Goal: Transaction & Acquisition: Purchase product/service

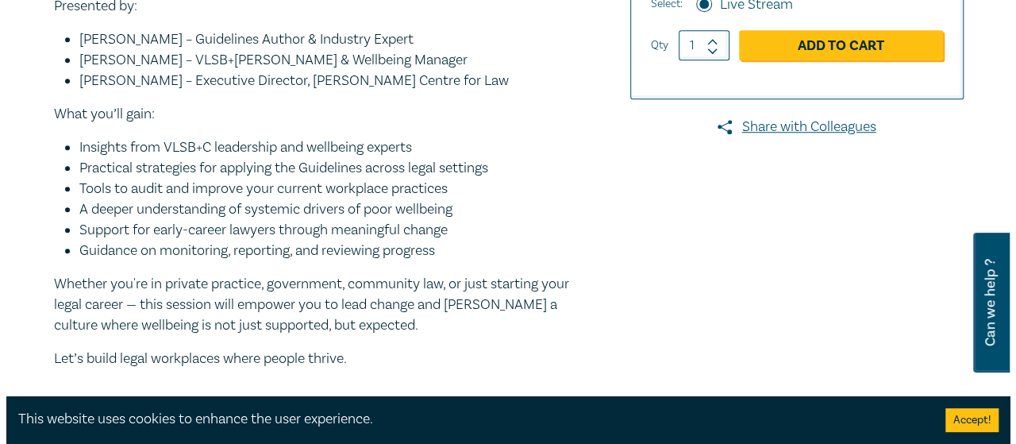
scroll to position [341, 0]
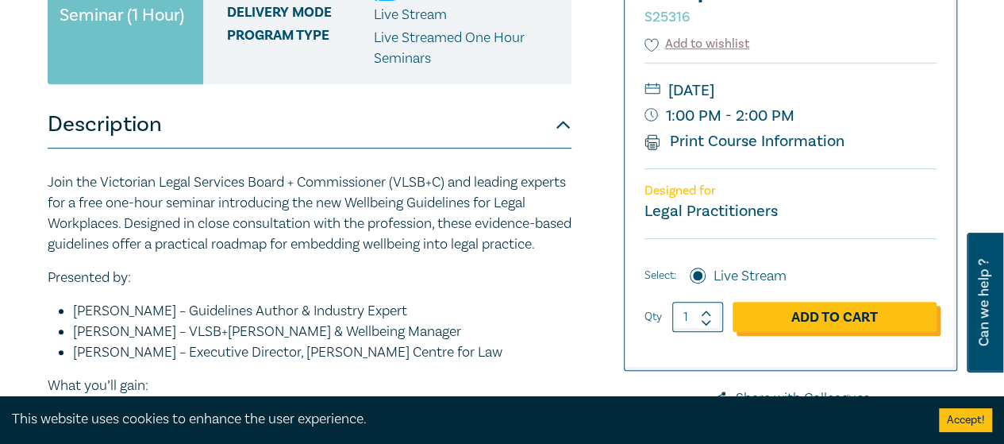
click at [812, 312] on link "Add to Cart" at bounding box center [835, 317] width 204 height 30
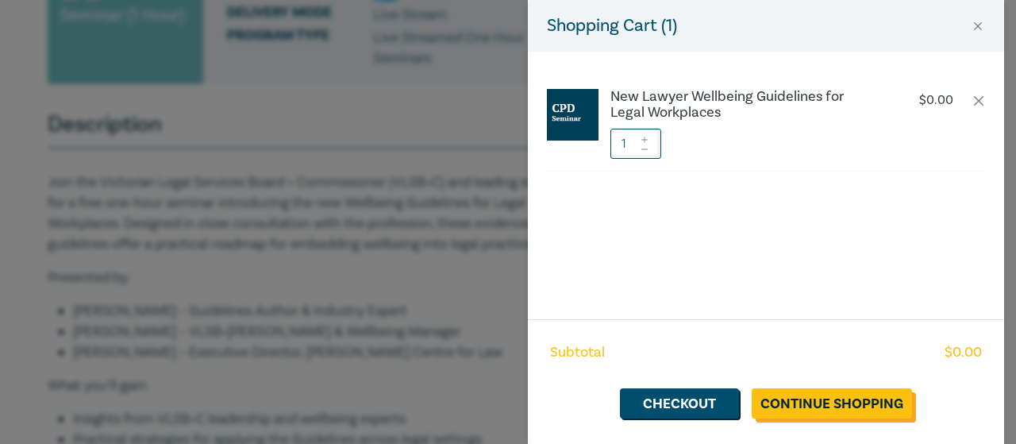
click at [813, 410] on link "Continue Shopping" at bounding box center [832, 403] width 160 height 30
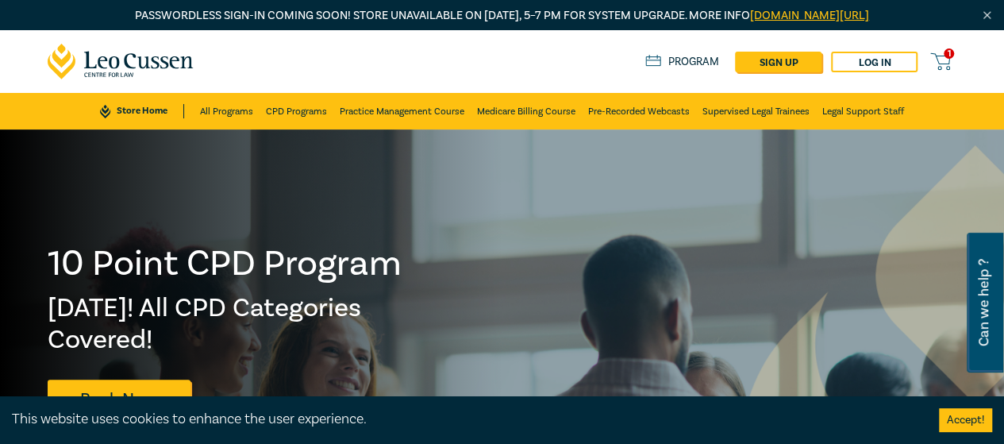
click at [939, 60] on icon at bounding box center [940, 62] width 20 height 20
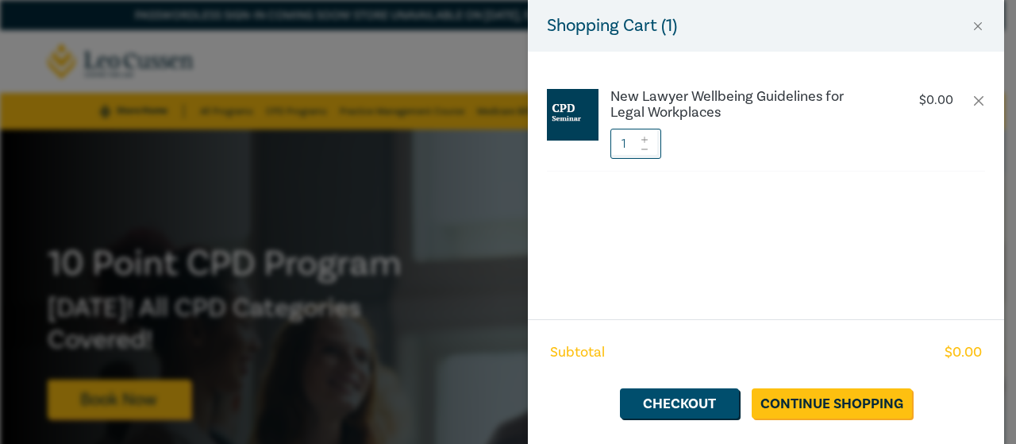
click at [494, 352] on div "Shopping Cart ( 1 ) New Lawyer Wellbeing Guidelines for Legal Workplaces $ 0.00…" at bounding box center [508, 222] width 1016 height 444
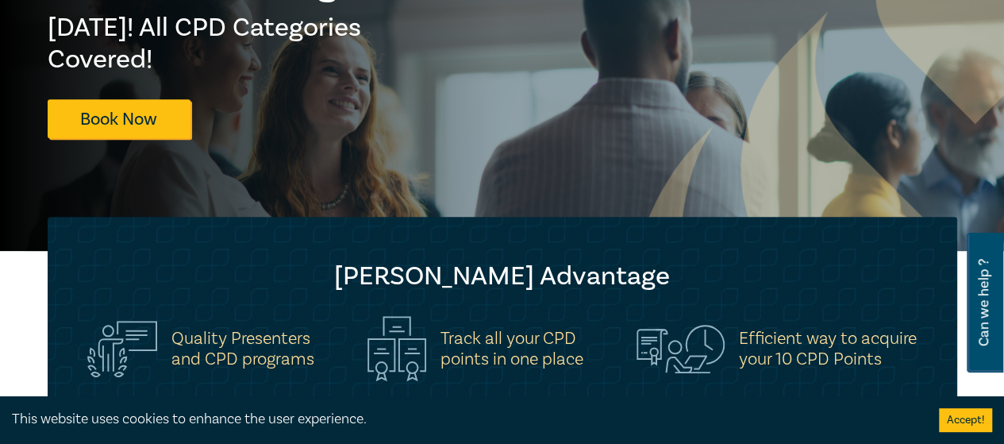
scroll to position [279, 0]
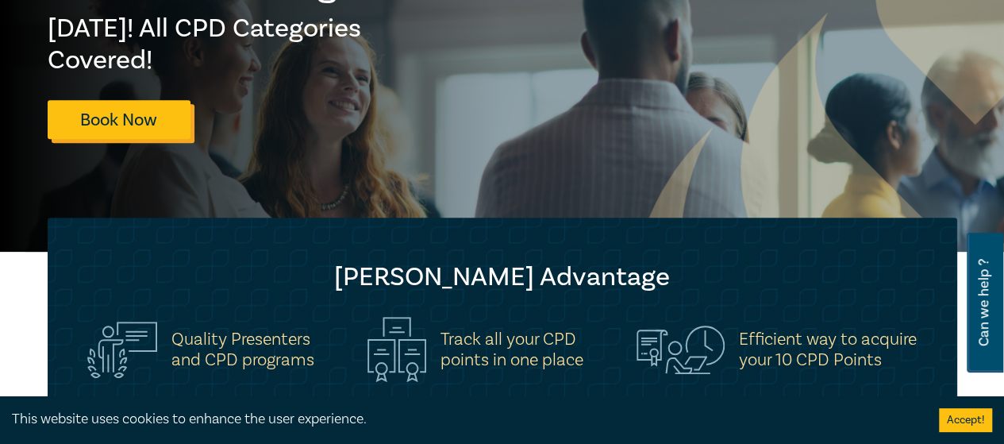
click at [165, 129] on link "Book Now" at bounding box center [119, 119] width 143 height 39
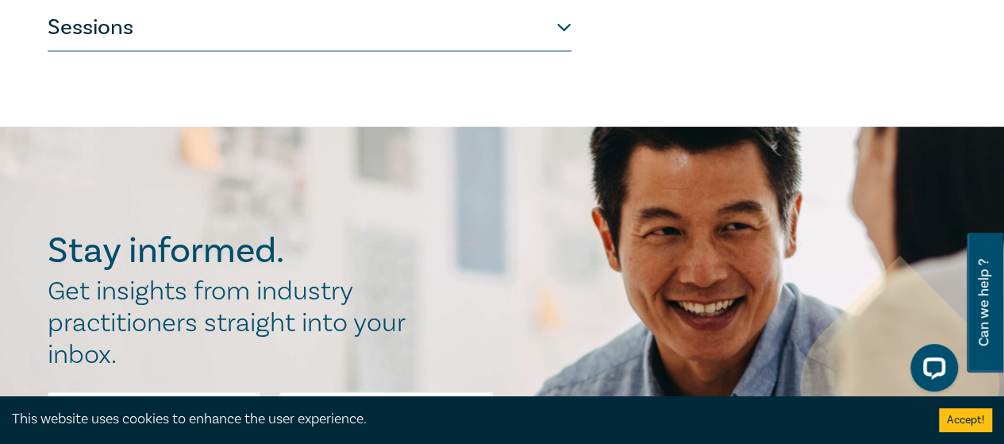
scroll to position [2253, 0]
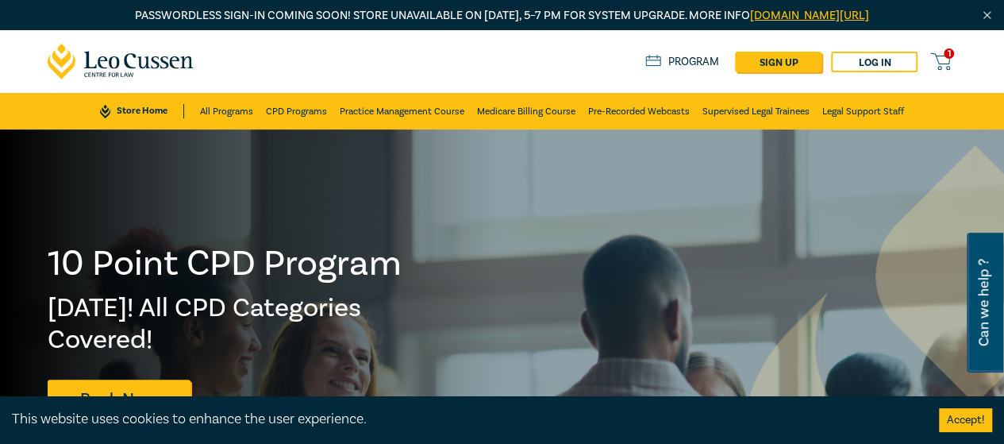
click at [945, 60] on icon at bounding box center [940, 62] width 20 height 20
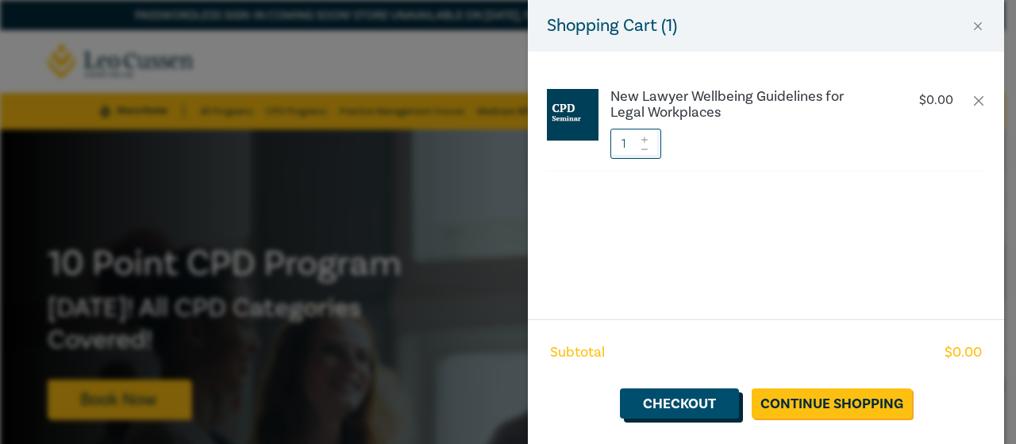
click at [715, 397] on link "Checkout" at bounding box center [679, 403] width 119 height 30
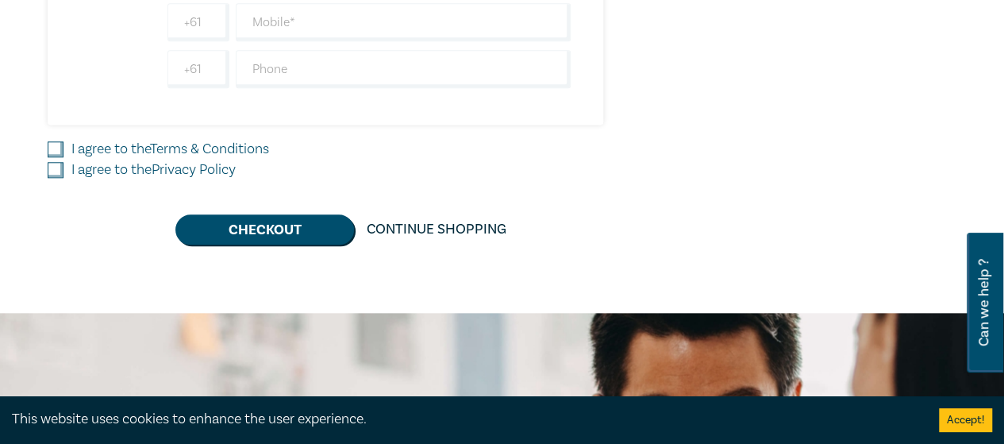
scroll to position [766, 0]
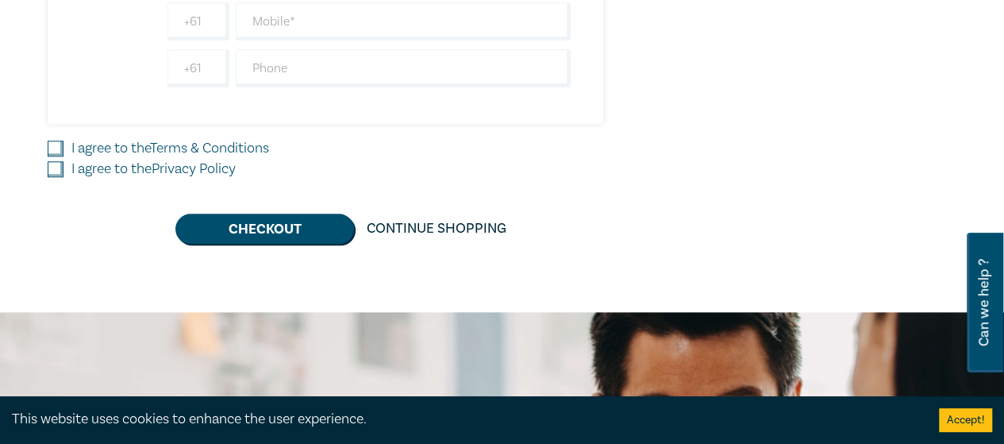
click at [56, 144] on input "I agree to the Terms & Conditions" at bounding box center [56, 148] width 16 height 16
checkbox input "true"
click at [54, 167] on input "I agree to the Privacy Policy" at bounding box center [56, 169] width 16 height 16
checkbox input "true"
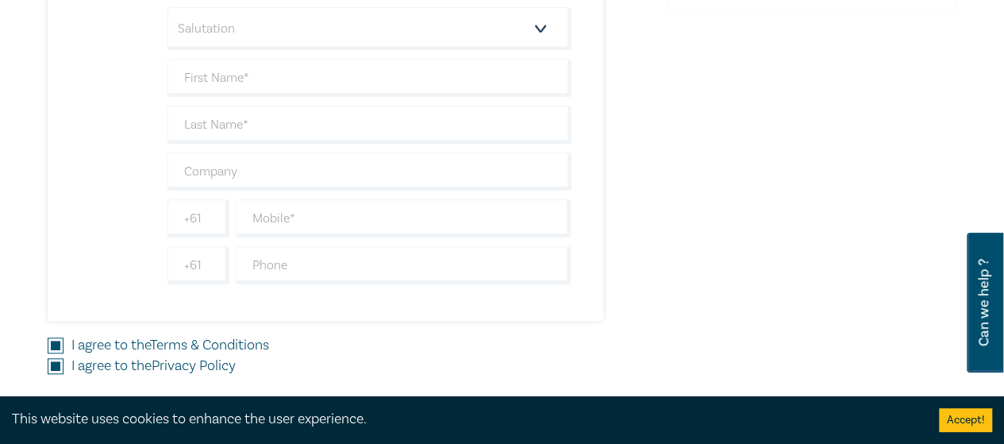
scroll to position [445, 0]
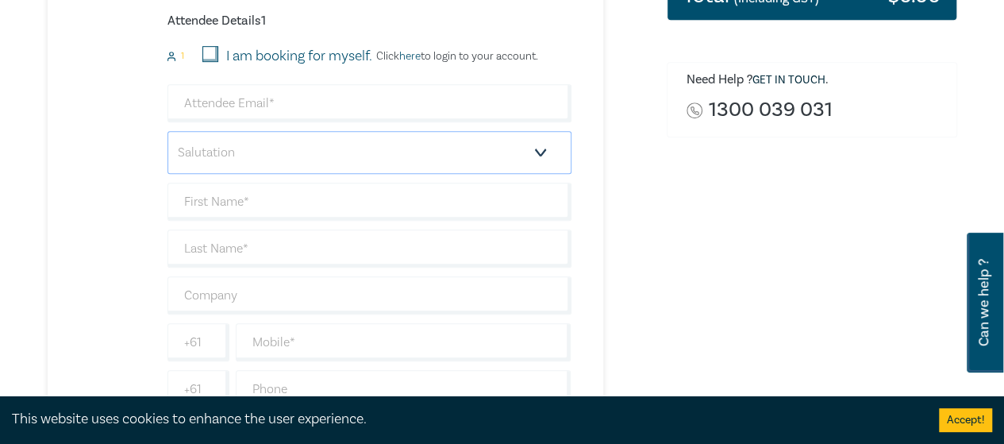
click at [237, 147] on select "Salutation Mr. Mrs. Ms. Miss Dr. Prof. Other" at bounding box center [369, 152] width 404 height 43
select select "Miss"
click at [167, 131] on select "Salutation Mr. Mrs. Ms. Miss Dr. Prof. Other" at bounding box center [369, 152] width 404 height 43
click at [209, 56] on input "I am booking for myself." at bounding box center [210, 54] width 16 height 16
checkbox input "true"
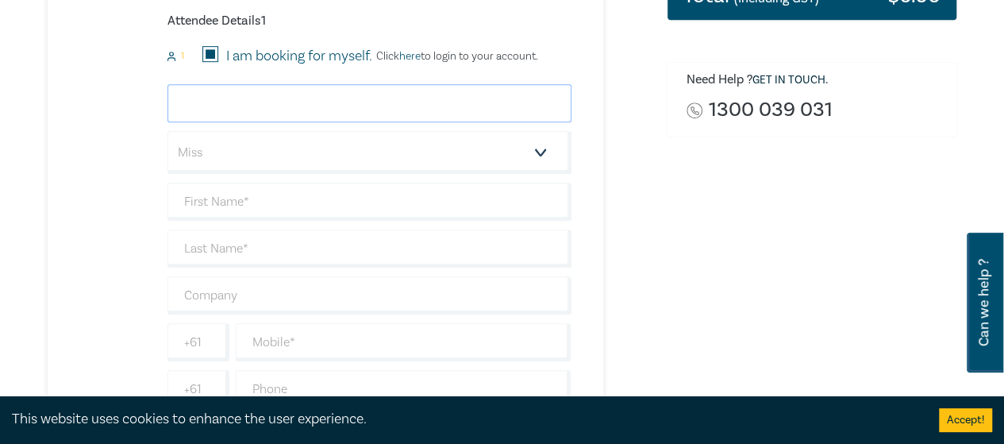
click at [248, 101] on input "email" at bounding box center [369, 103] width 404 height 38
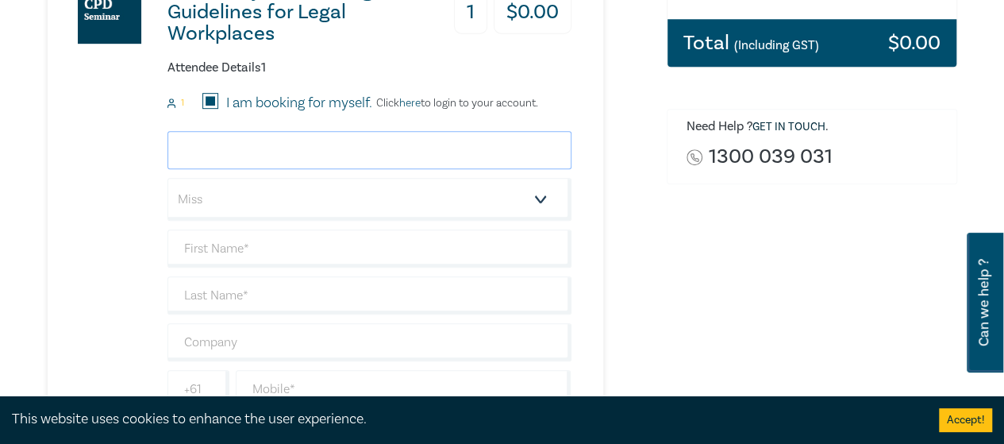
scroll to position [398, 0]
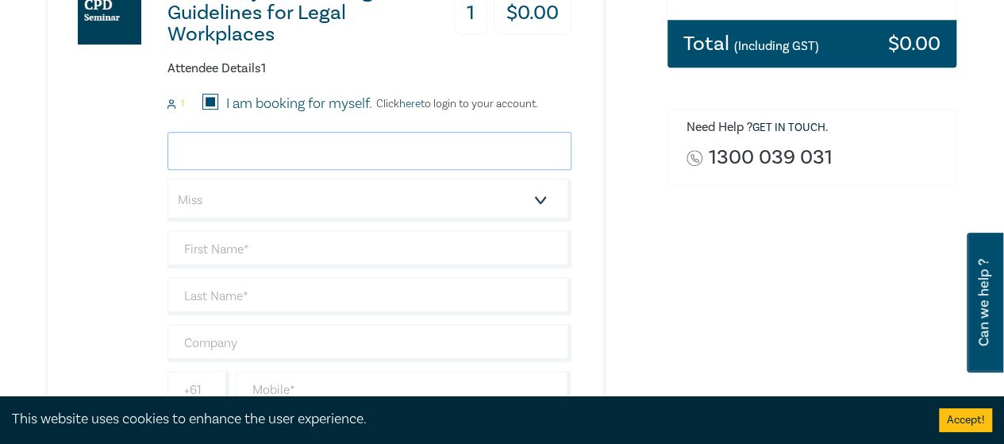
click at [275, 148] on input "email" at bounding box center [369, 151] width 404 height 38
type input "toribaranov98@gmail.com"
click at [261, 265] on input "text" at bounding box center [369, 249] width 404 height 38
type input "Tori"
click at [249, 305] on input "text" at bounding box center [369, 296] width 404 height 38
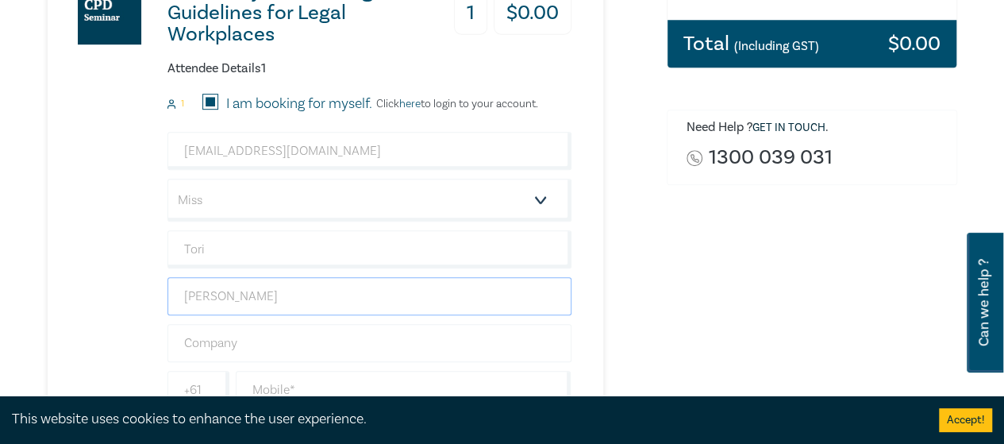
type input "Baranov"
click at [225, 347] on input "text" at bounding box center [369, 343] width 404 height 38
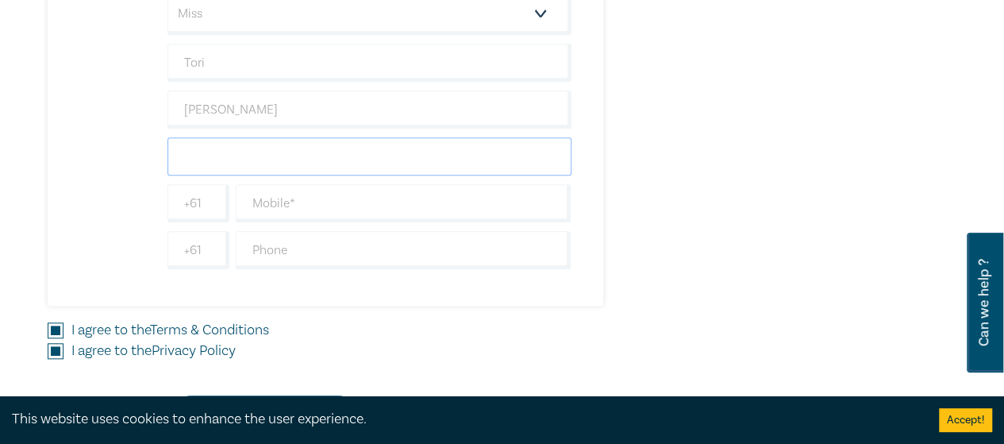
scroll to position [597, 0]
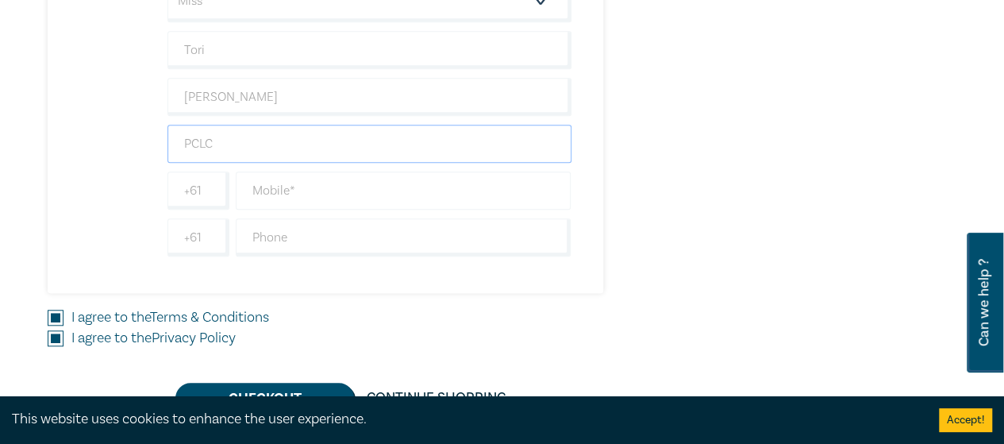
type input "PCLC"
click at [277, 173] on input "text" at bounding box center [404, 190] width 336 height 38
type input "0481308674"
click at [305, 282] on div "New Lawyer Wellbeing Guidelines for Legal Workplaces 1 $ 0.00 Attendee Details …" at bounding box center [310, 21] width 524 height 544
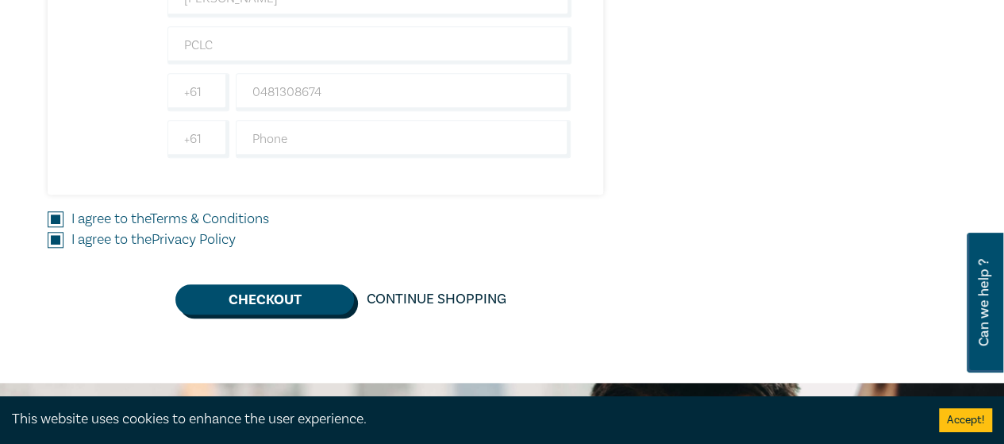
click at [287, 299] on button "Checkout" at bounding box center [264, 299] width 179 height 30
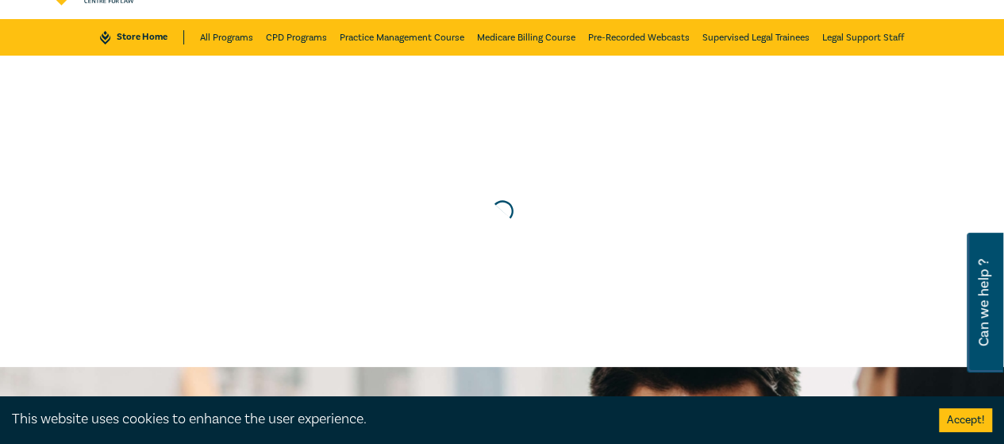
scroll to position [0, 0]
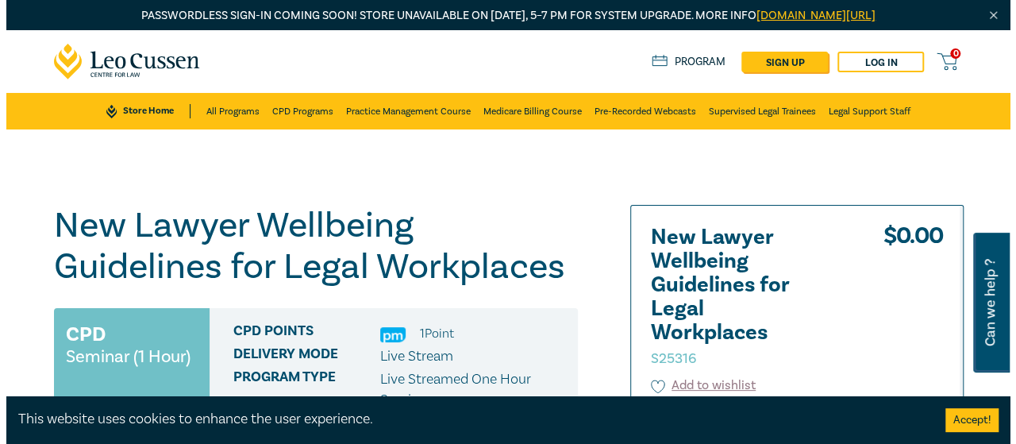
scroll to position [279, 0]
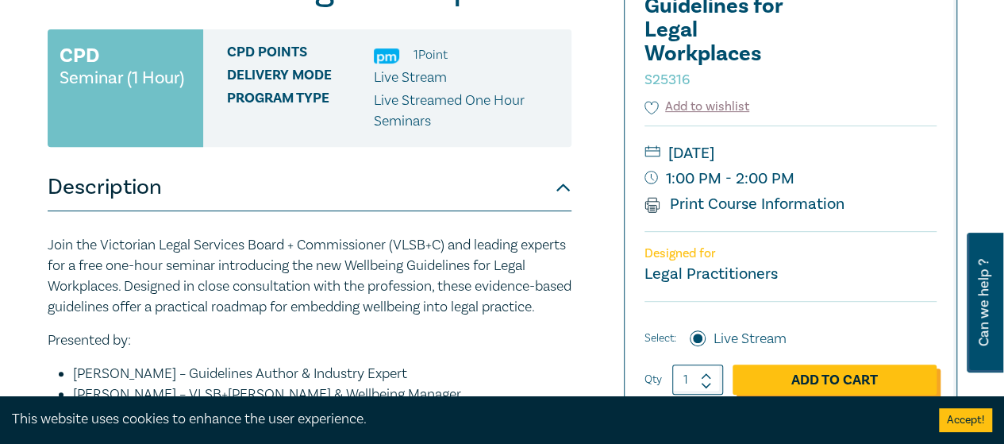
click at [795, 379] on link "Add to Cart" at bounding box center [835, 379] width 204 height 30
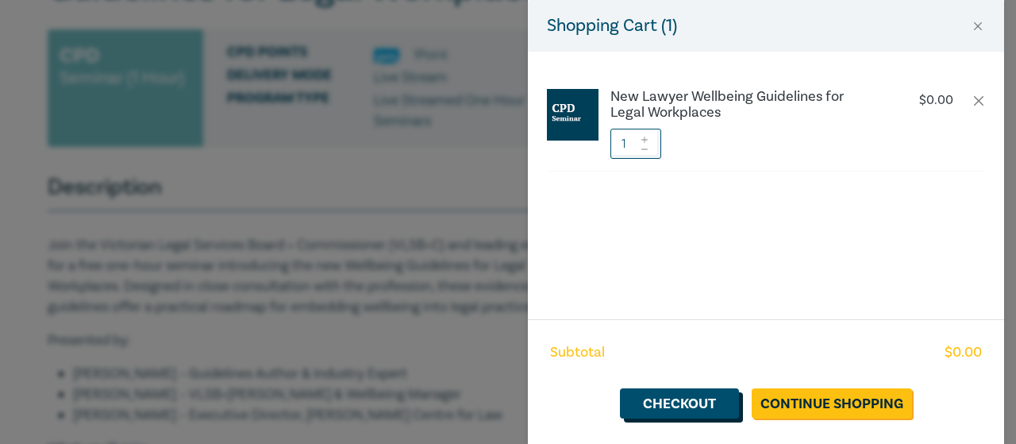
click at [695, 405] on link "Checkout" at bounding box center [679, 403] width 119 height 30
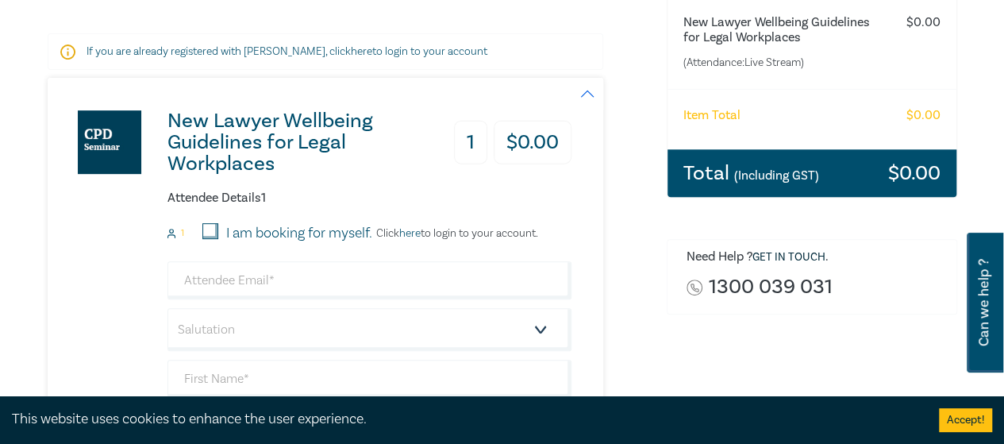
scroll to position [456, 0]
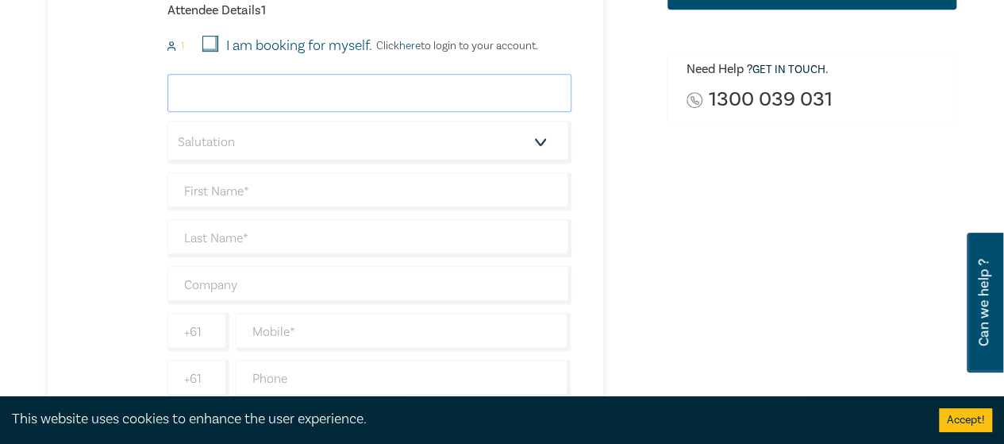
click at [352, 97] on input "email" at bounding box center [369, 93] width 404 height 38
type input "[EMAIL_ADDRESS][PERSON_NAME][DOMAIN_NAME]"
click at [292, 150] on select "Salutation Mr. Mrs. Ms. Miss Dr. Prof. Other" at bounding box center [369, 142] width 404 height 43
select select "Mr."
click at [167, 121] on select "Salutation Mr. Mrs. Ms. Miss Dr. Prof. Other" at bounding box center [369, 142] width 404 height 43
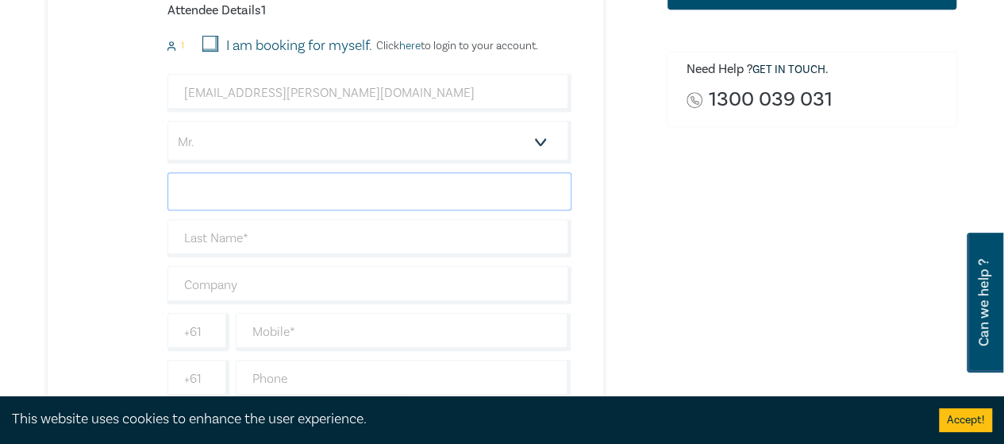
click at [260, 190] on input "text" at bounding box center [369, 191] width 404 height 38
type input "Cuba"
click at [240, 233] on input "text" at bounding box center [369, 238] width 404 height 38
type input "[PERSON_NAME]-Nimarota"
click at [270, 285] on input "text" at bounding box center [369, 285] width 404 height 38
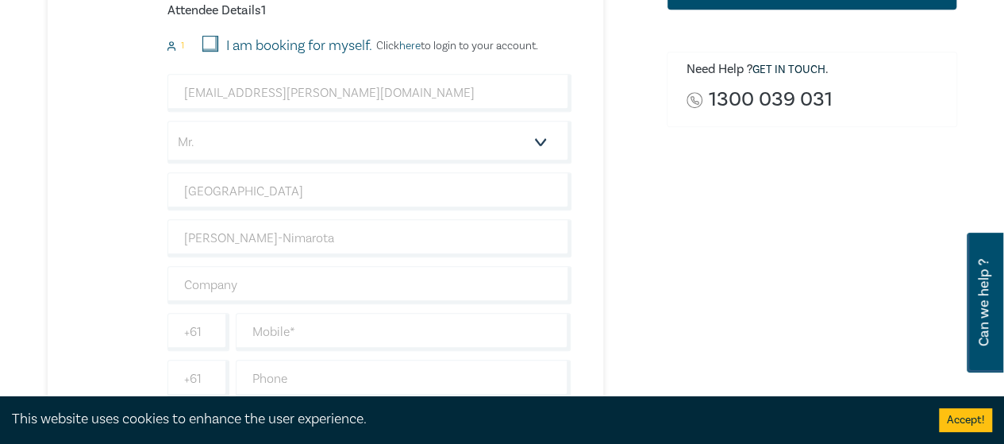
click at [125, 277] on div "New Lawyer Wellbeing Guidelines for Legal Workplaces 1 $ 0.00 Attendee Details …" at bounding box center [310, 162] width 524 height 544
click at [265, 329] on input "text" at bounding box center [404, 332] width 336 height 38
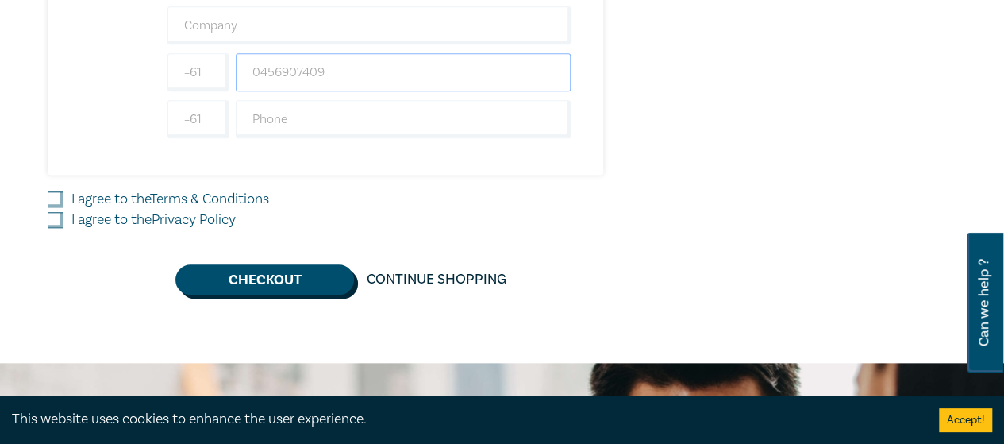
scroll to position [719, 0]
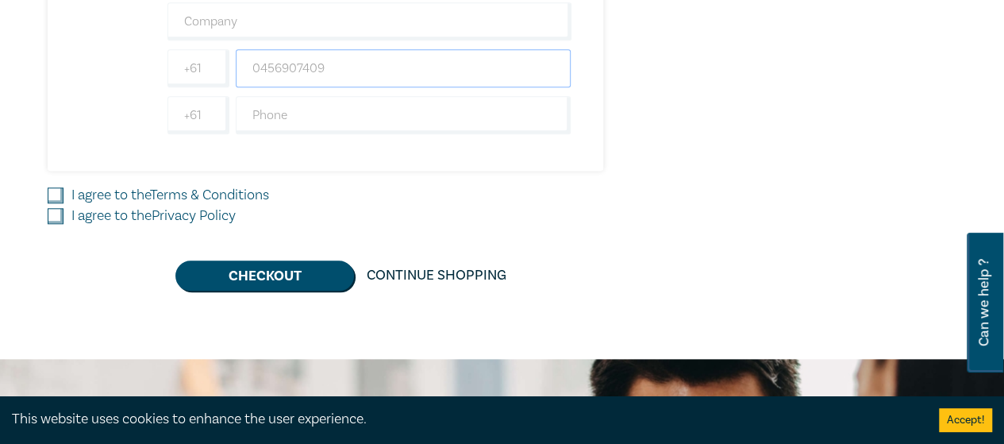
type input "0456907409"
click at [57, 190] on input "I agree to the Terms & Conditions" at bounding box center [56, 195] width 16 height 16
checkbox input "true"
click at [58, 209] on input "I agree to the Privacy Policy" at bounding box center [56, 216] width 16 height 16
checkbox input "true"
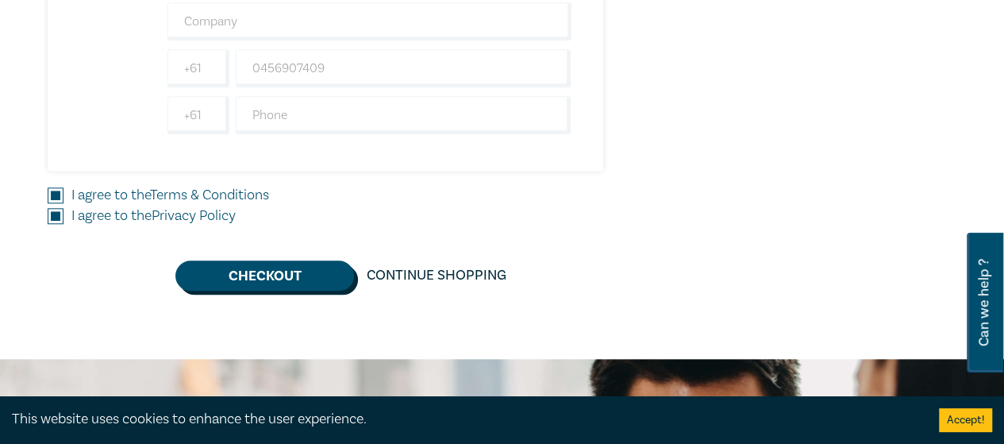
click at [209, 264] on button "Checkout" at bounding box center [264, 275] width 179 height 30
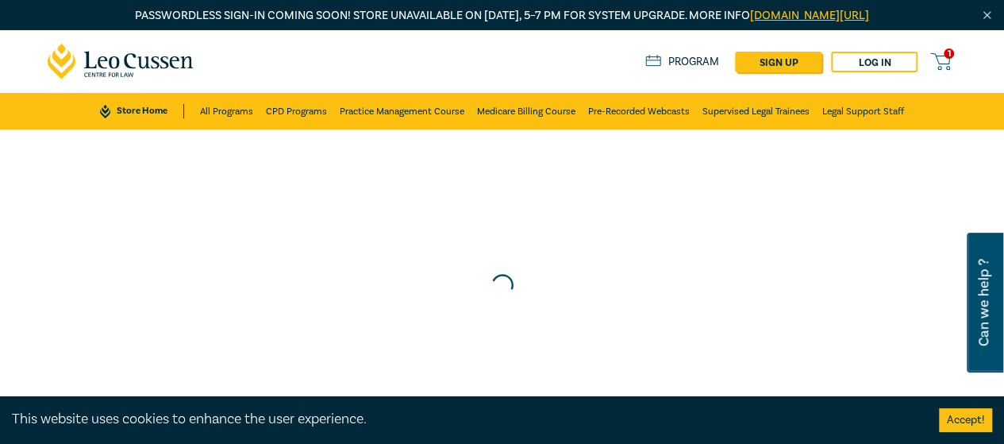
scroll to position [27, 0]
